Goal: Navigation & Orientation: Find specific page/section

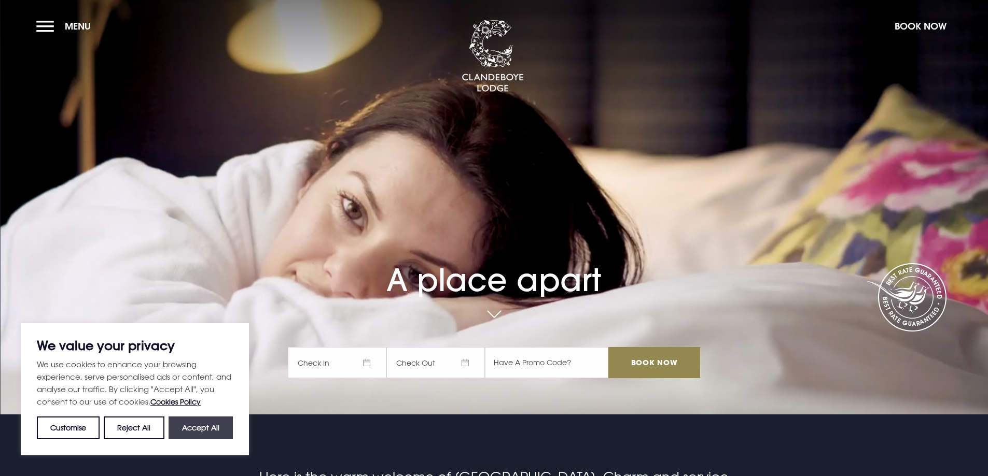
click at [181, 425] on button "Accept All" at bounding box center [200, 428] width 64 height 23
checkbox input "true"
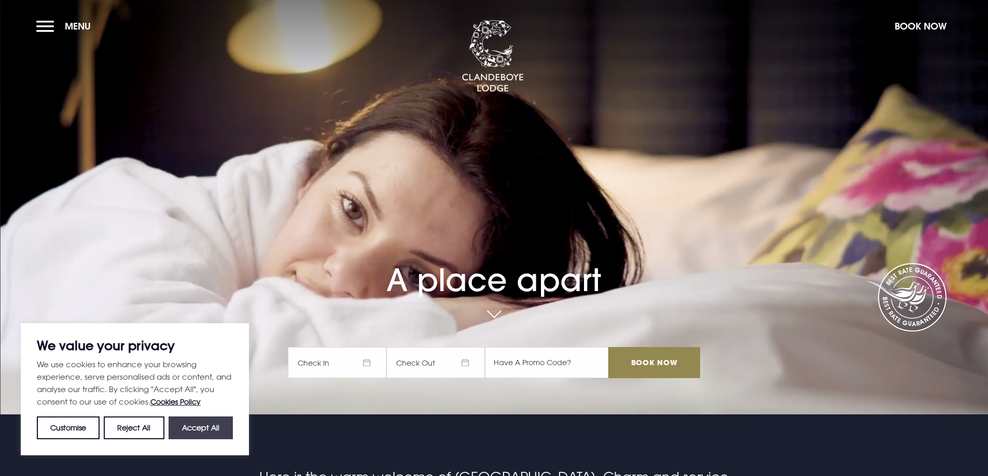
checkbox input "true"
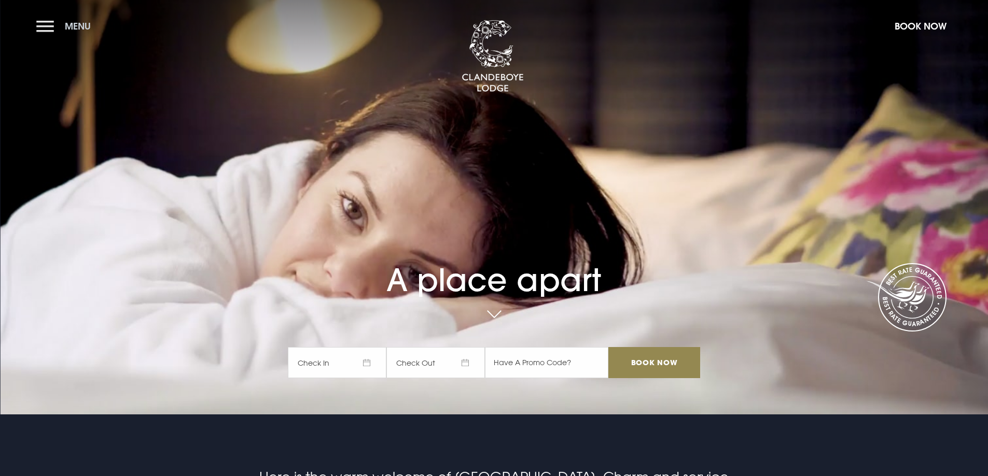
click at [39, 24] on button "Menu" at bounding box center [66, 26] width 60 height 22
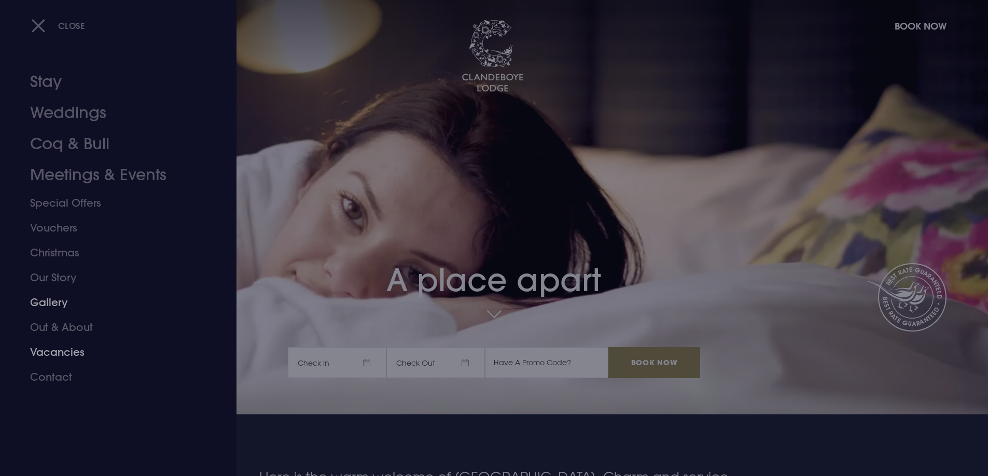
click at [36, 300] on link "Gallery" at bounding box center [112, 302] width 164 height 25
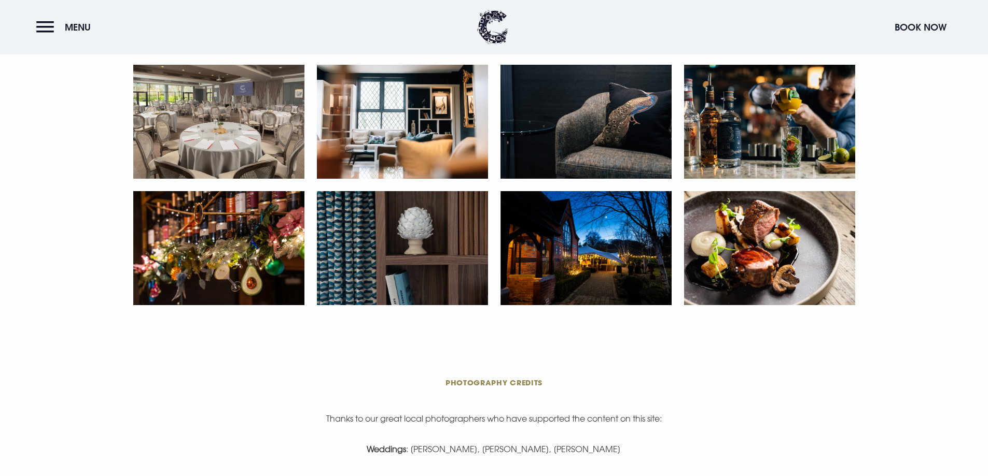
scroll to position [2074, 0]
